Goal: Use online tool/utility: Utilize a website feature to perform a specific function

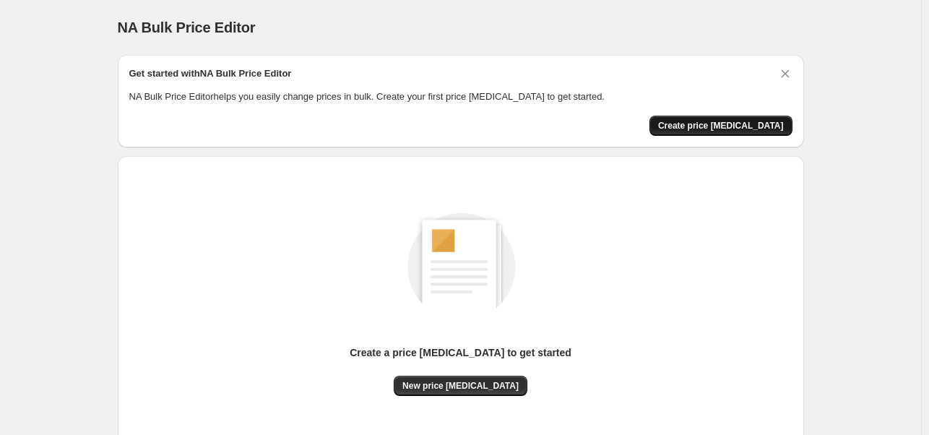
click at [731, 131] on button "Create price [MEDICAL_DATA]" at bounding box center [720, 126] width 143 height 20
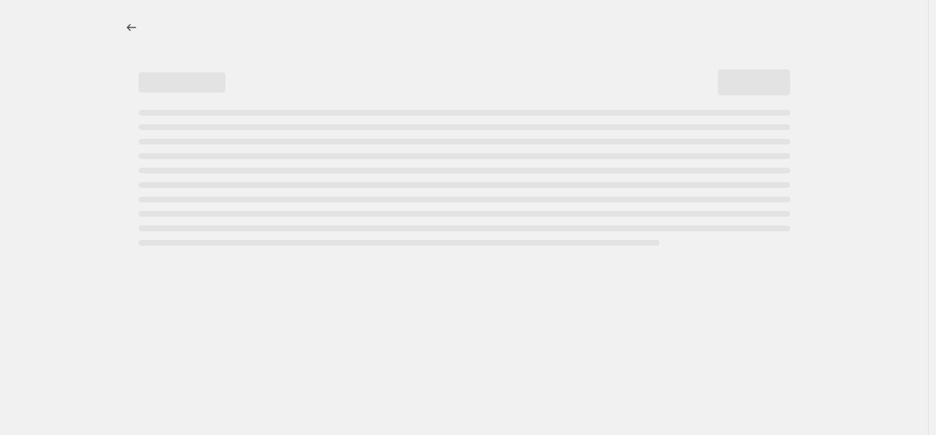
select select "percentage"
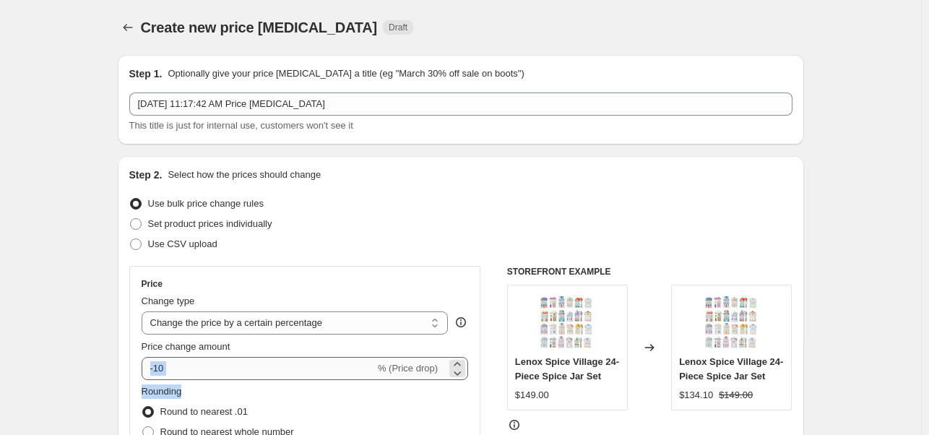
drag, startPoint x: 202, startPoint y: 379, endPoint x: 161, endPoint y: 369, distance: 41.7
click at [162, 369] on div "Price Change type Change the price to a certain amount Change the price by a ce…" at bounding box center [305, 396] width 327 height 236
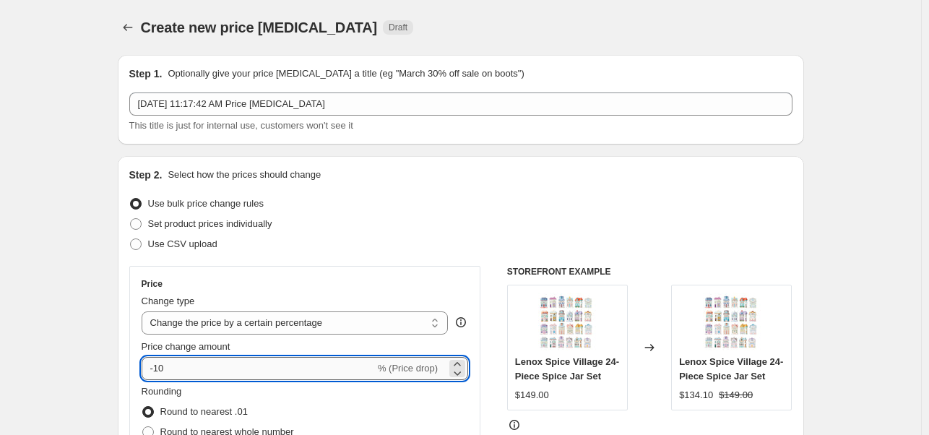
drag, startPoint x: 156, startPoint y: 367, endPoint x: 192, endPoint y: 368, distance: 36.1
click at [192, 368] on input "-10" at bounding box center [258, 368] width 233 height 23
type input "-50"
click at [631, 260] on div "Step 2. Select how the prices should change Use bulk price change rules Set pro…" at bounding box center [460, 410] width 663 height 484
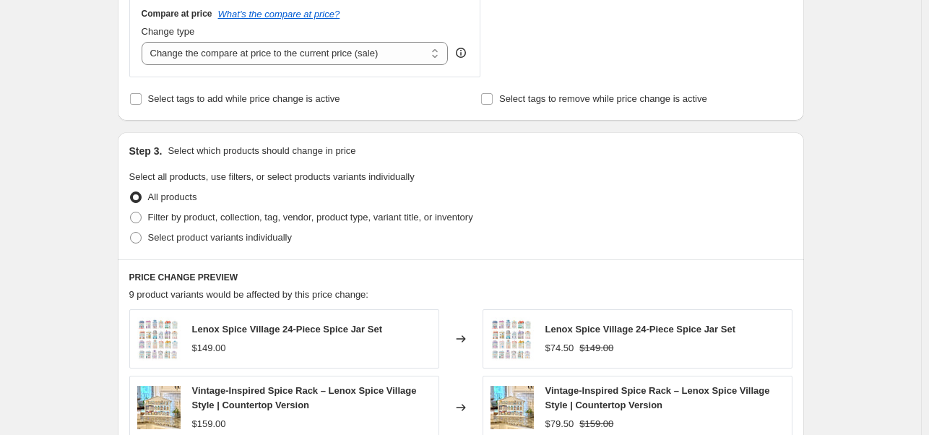
scroll to position [535, 0]
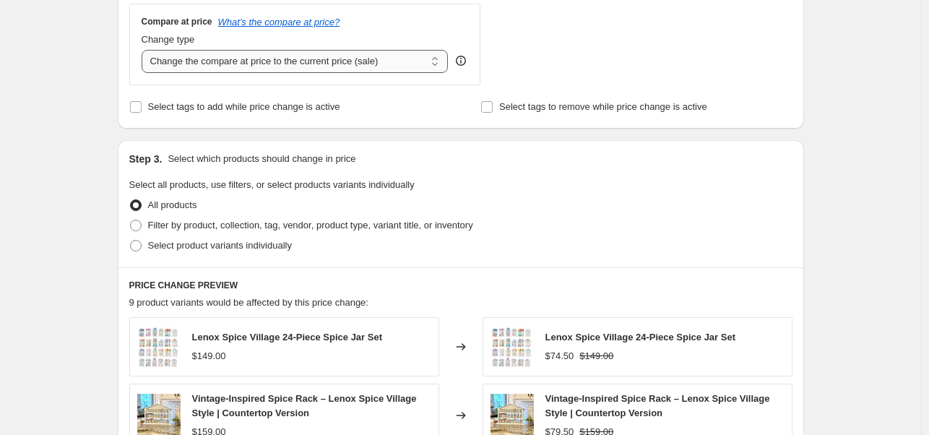
click at [289, 71] on select "Change the compare at price to the current price (sale) Change the compare at p…" at bounding box center [295, 61] width 307 height 23
select select "remove"
click at [144, 50] on select "Change the compare at price to the current price (sale) Change the compare at p…" at bounding box center [295, 61] width 307 height 23
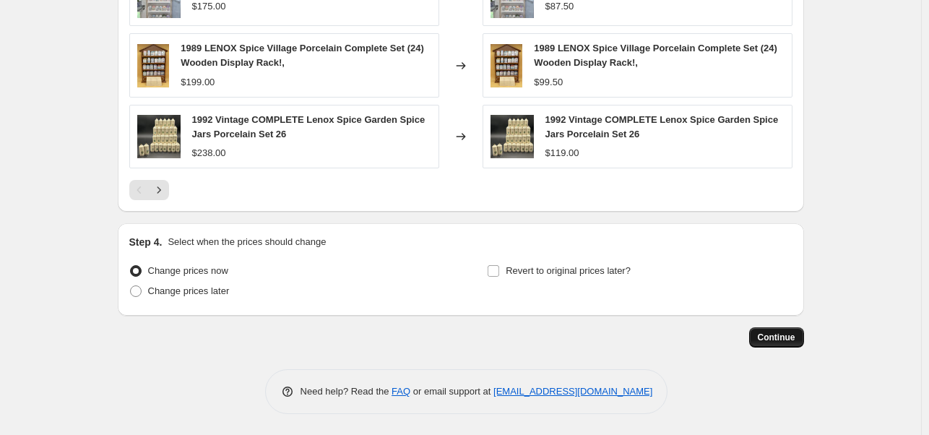
click at [767, 332] on span "Continue" at bounding box center [777, 338] width 38 height 12
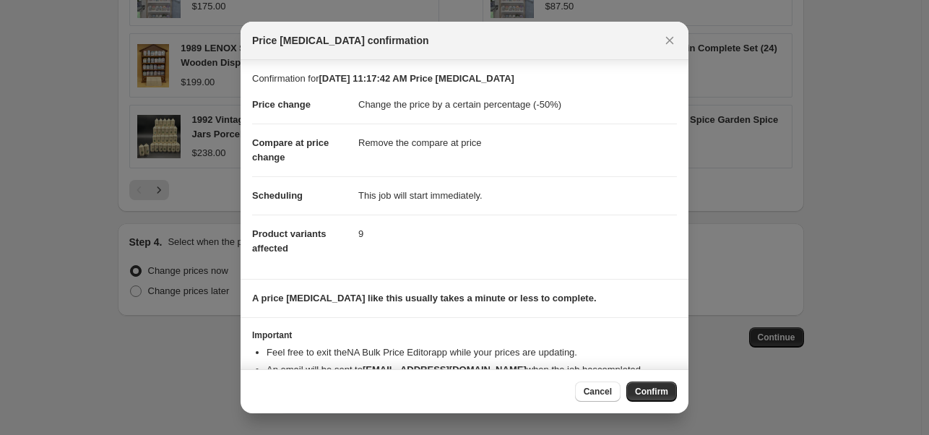
scroll to position [39, 0]
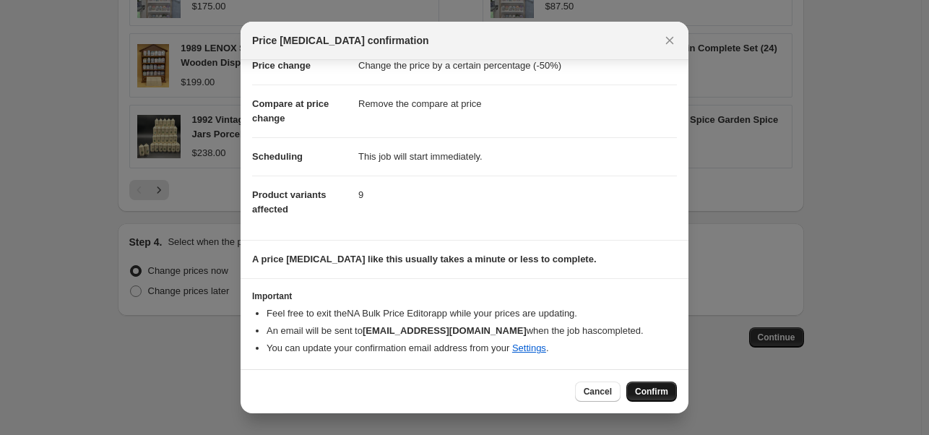
click at [656, 389] on span "Confirm" at bounding box center [651, 392] width 33 height 12
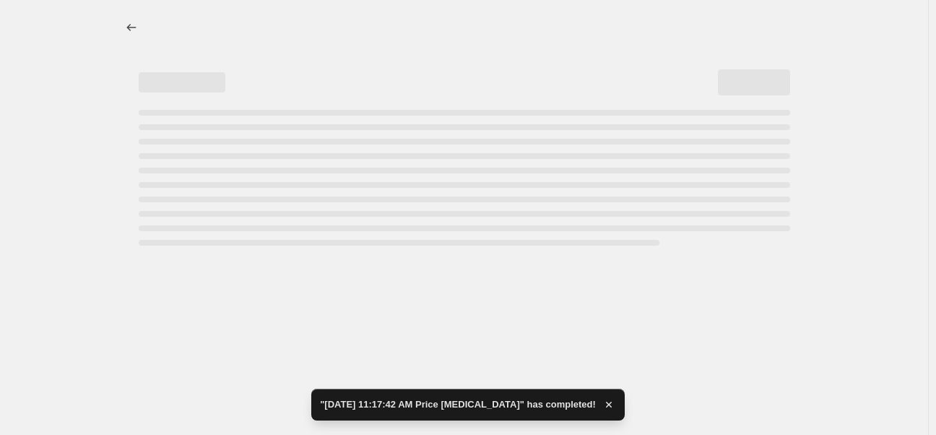
select select "percentage"
select select "remove"
